Goal: Transaction & Acquisition: Purchase product/service

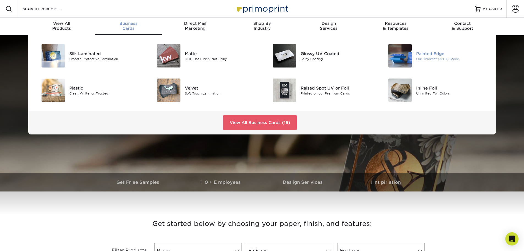
click at [432, 54] on div "Painted Edge" at bounding box center [452, 53] width 73 height 6
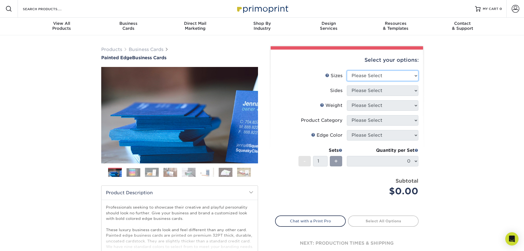
click at [416, 77] on select "Please Select 2" x 3.5" - Standard 2.125" x 3.375" - European 2.5" x 2.5" - Squ…" at bounding box center [383, 75] width 72 height 10
select select "2.00x3.50"
click at [347, 70] on select "Please Select 2" x 3.5" - Standard 2.125" x 3.375" - European 2.5" x 2.5" - Squ…" at bounding box center [383, 75] width 72 height 10
click at [416, 89] on select "Please Select Print Both Sides Print Front Only" at bounding box center [383, 90] width 72 height 10
select select "13abbda7-1d64-4f25-8bb2-c179b224825d"
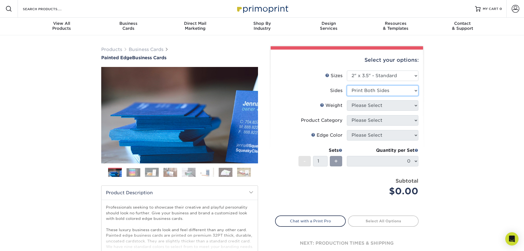
click at [347, 85] on select "Please Select Print Both Sides Print Front Only" at bounding box center [383, 90] width 72 height 10
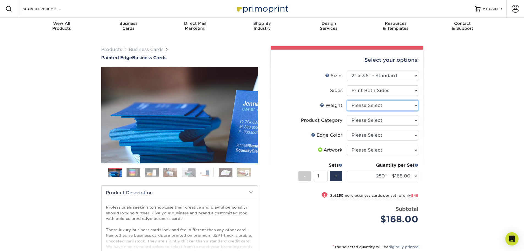
click at [415, 106] on select "Please Select 32PTUC" at bounding box center [383, 105] width 72 height 10
select select "32PTUC"
click at [347, 100] on select "Please Select 32PTUC" at bounding box center [383, 105] width 72 height 10
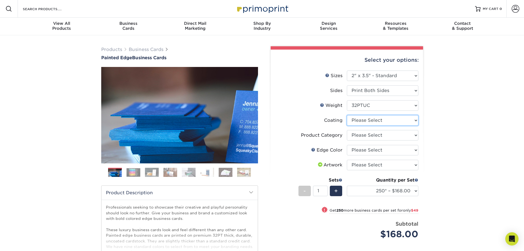
click at [416, 121] on select at bounding box center [383, 120] width 72 height 10
click at [416, 135] on select "Please Select Business Cards" at bounding box center [383, 135] width 72 height 10
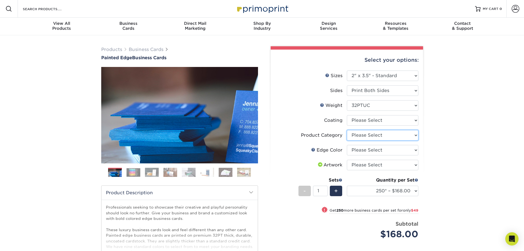
select select "3b5148f1-0588-4f88-a218-97bcfdce65c1"
click at [347, 130] on select "Please Select Business Cards" at bounding box center [383, 135] width 72 height 10
click at [415, 149] on select "Please Select Charcoal Black Brown Blue Pearlescent Blue Pearlescent Gold Pearl…" at bounding box center [383, 150] width 72 height 10
select select "211cd225-22d2-46f5-b9be-c5fa0d34557d"
click at [347, 145] on select "Please Select Charcoal Black Brown Blue Pearlescent Blue Pearlescent Gold Pearl…" at bounding box center [383, 150] width 72 height 10
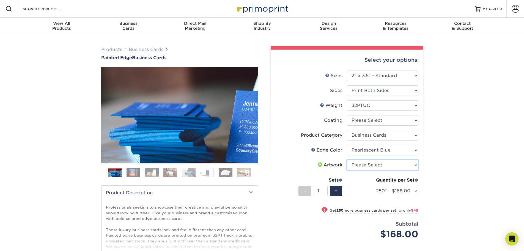
click at [416, 164] on select "Please Select I will upload files I need a design - $100" at bounding box center [383, 165] width 72 height 10
select select "upload"
click at [347, 160] on select "Please Select I will upload files I need a design - $100" at bounding box center [383, 165] width 72 height 10
